Goal: Task Accomplishment & Management: Use online tool/utility

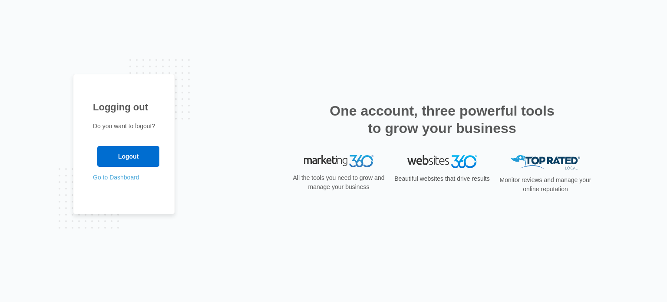
click at [113, 177] on link "Go to Dashboard" at bounding box center [116, 177] width 46 height 7
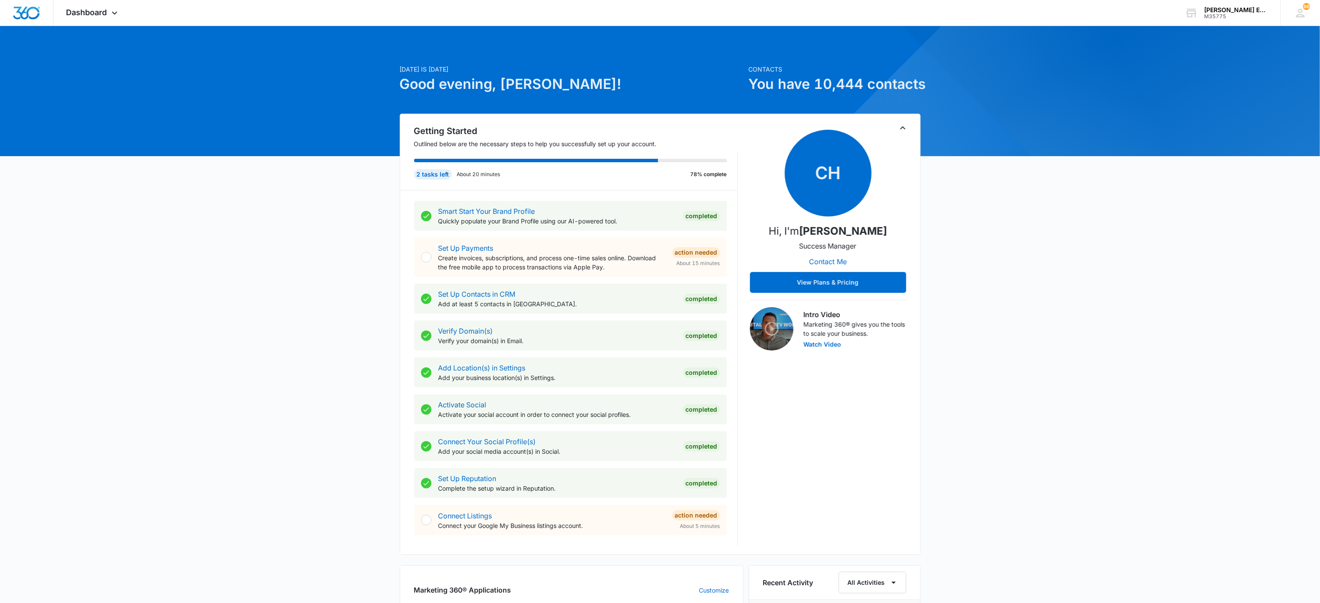
scroll to position [329, 0]
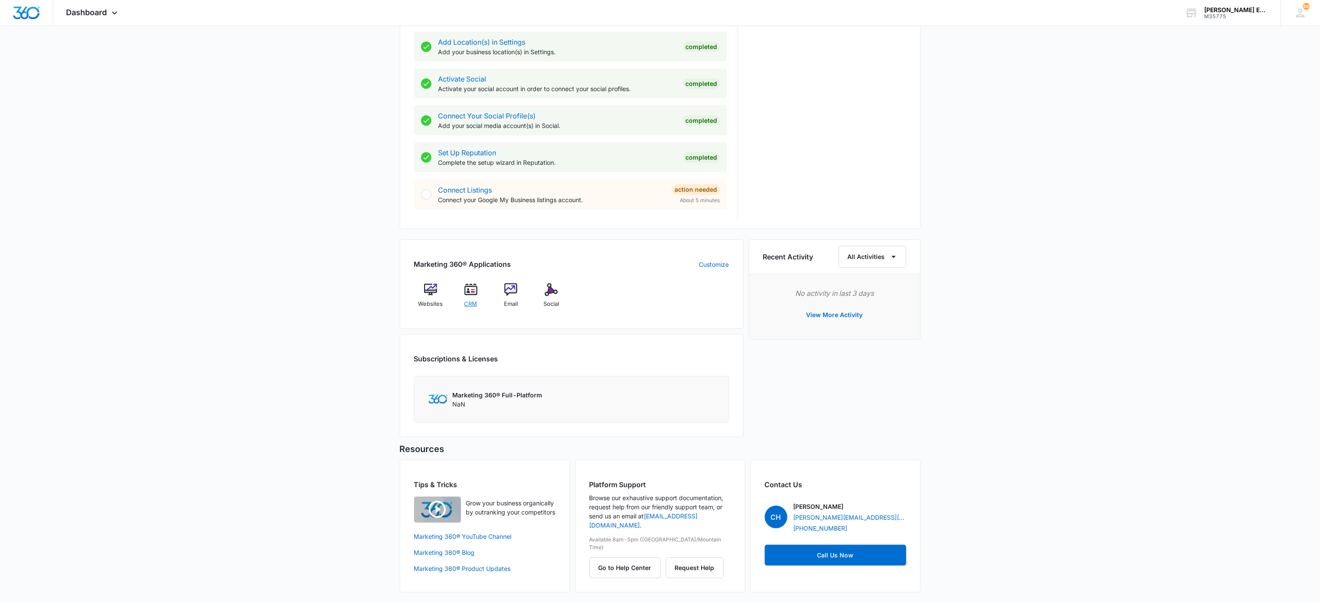
click at [469, 300] on span "CRM" at bounding box center [470, 304] width 13 height 9
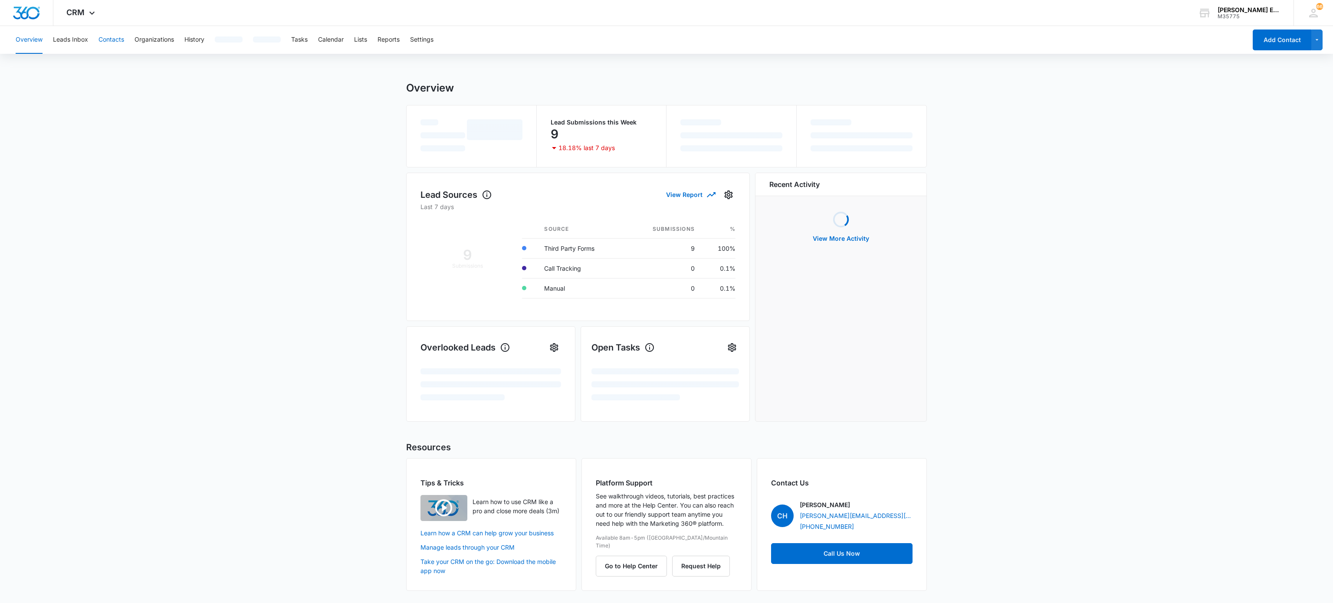
click at [115, 46] on button "Contacts" at bounding box center [112, 40] width 26 height 28
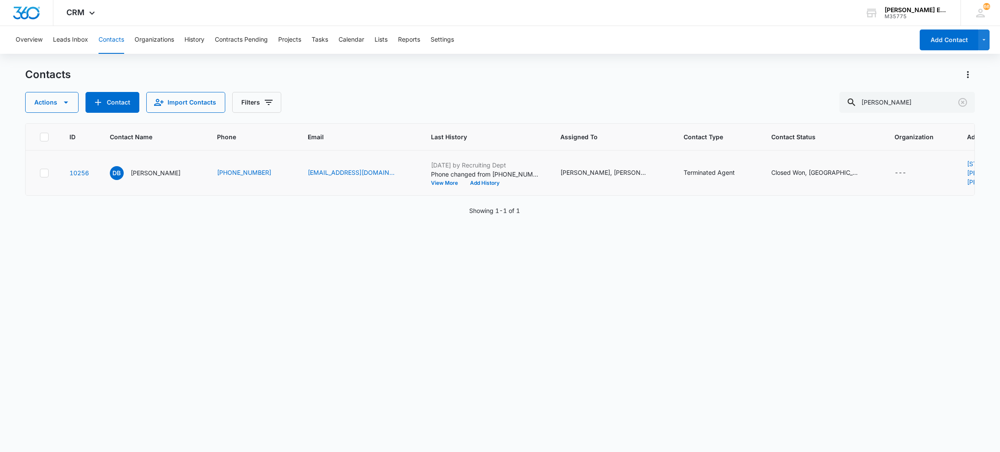
drag, startPoint x: 1288, startPoint y: 8, endPoint x: 766, endPoint y: 210, distance: 560.4
click at [593, 291] on div "ID Contact Name Phone Email Last History Assigned To Contact Type Contact Statu…" at bounding box center [500, 282] width 950 height 318
click at [910, 104] on input "[PERSON_NAME]" at bounding box center [906, 102] width 135 height 21
paste input "8071"
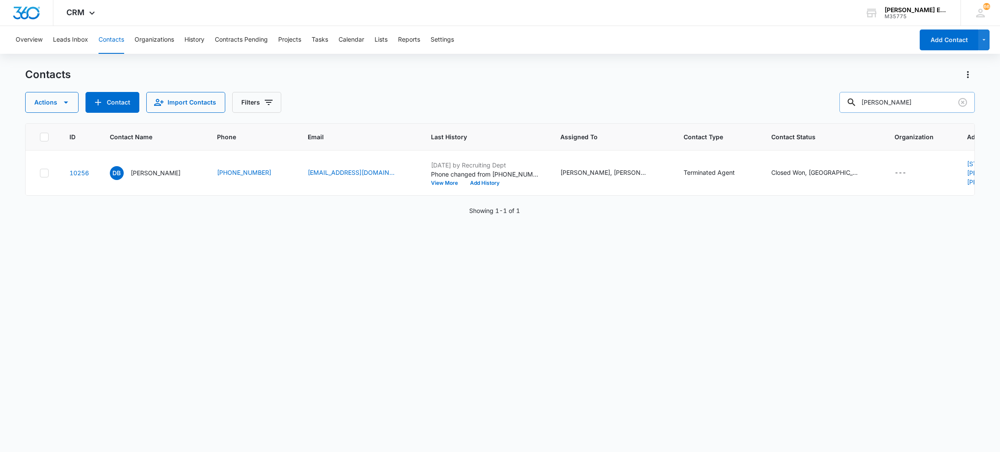
click at [910, 104] on input "[PERSON_NAME]" at bounding box center [906, 102] width 135 height 21
type input "8"
type input "[PERSON_NAME]"
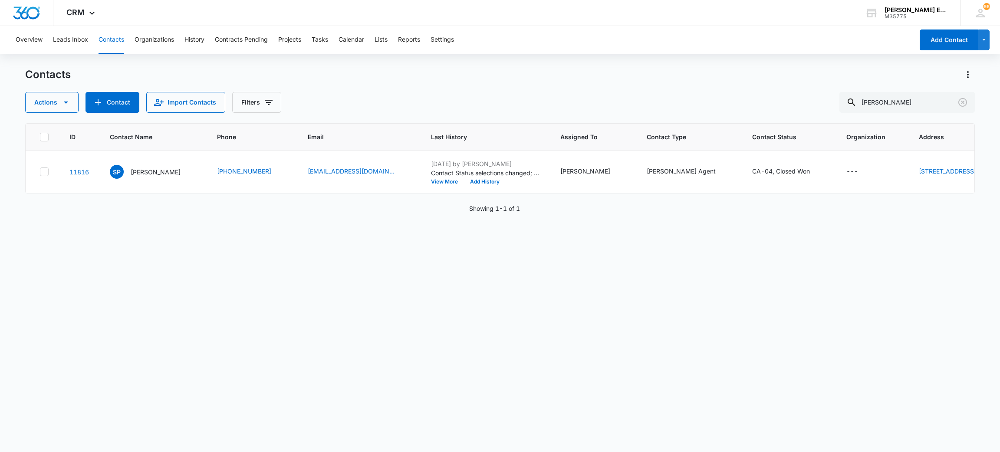
click at [729, 31] on div "Overview Leads Inbox Contacts Organizations History Contracts Pending Projects …" at bounding box center [461, 40] width 903 height 28
click at [620, 65] on div "Overview Leads Inbox Contacts Organizations History Contracts Pending Projects …" at bounding box center [500, 238] width 1000 height 425
click at [421, 84] on div "Contacts Actions Contact Import Contacts Filters [PERSON_NAME]" at bounding box center [500, 90] width 950 height 45
